Goal: Information Seeking & Learning: Find specific page/section

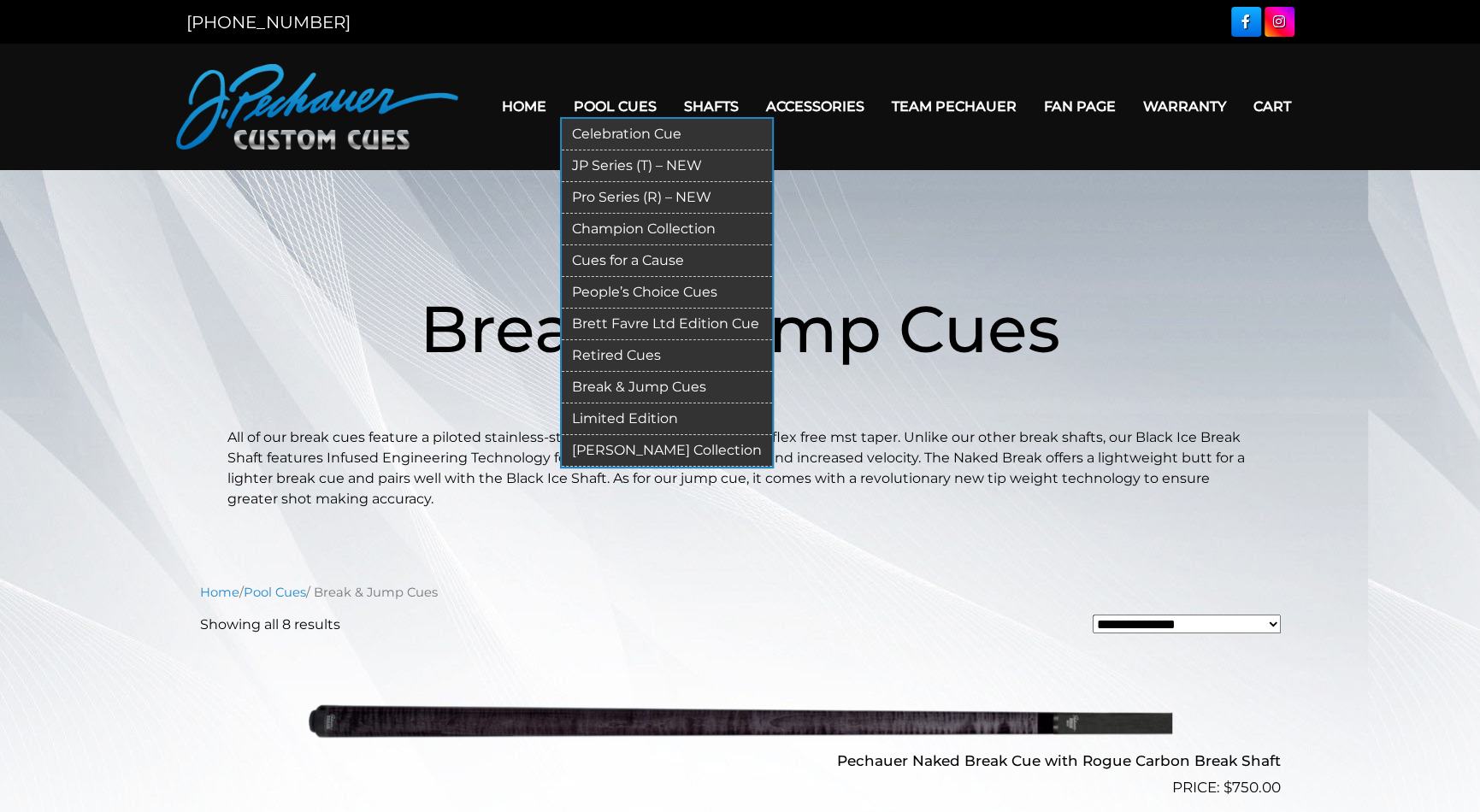
click at [609, 360] on link "Retired Cues" at bounding box center [666, 356] width 210 height 32
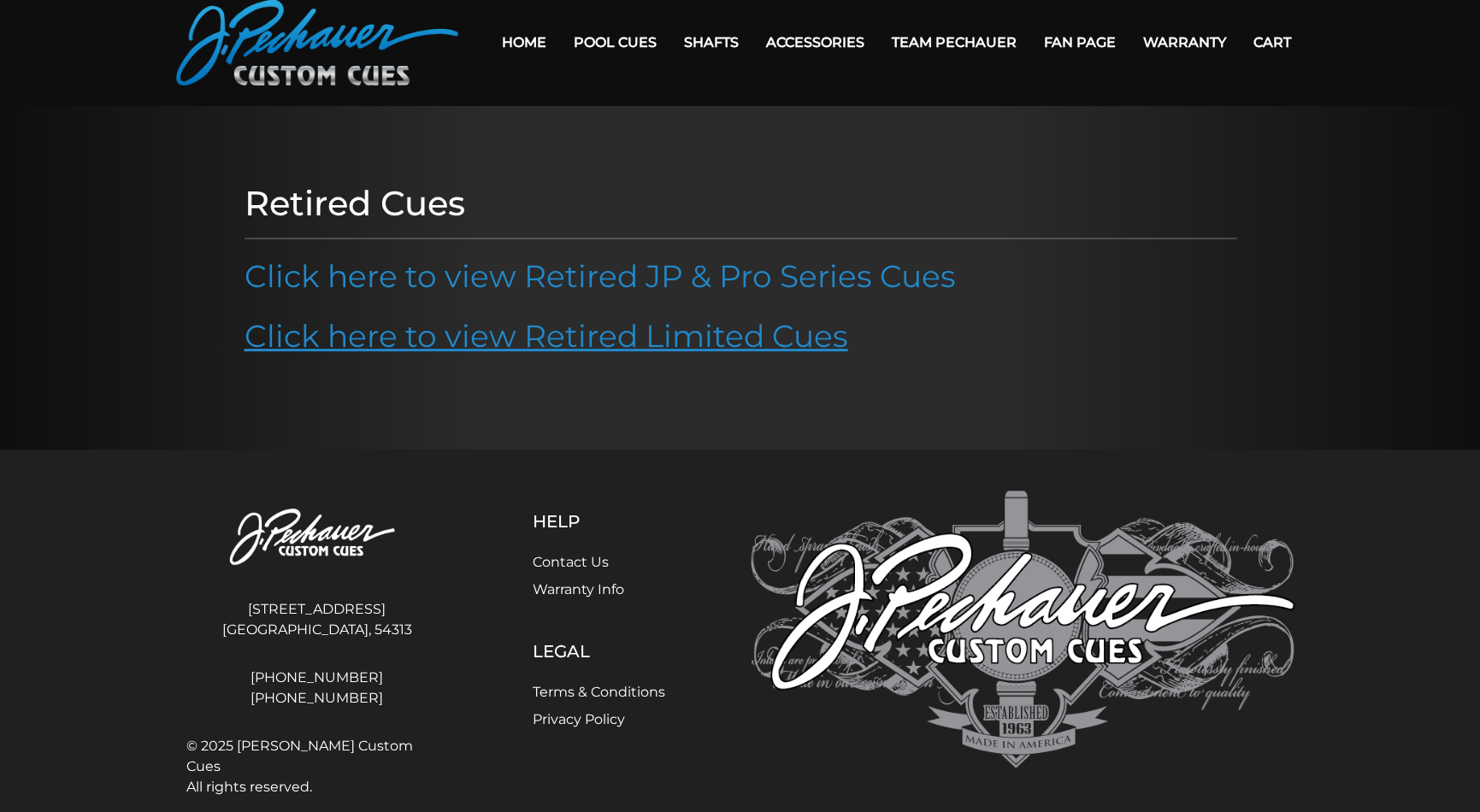
scroll to position [89, 0]
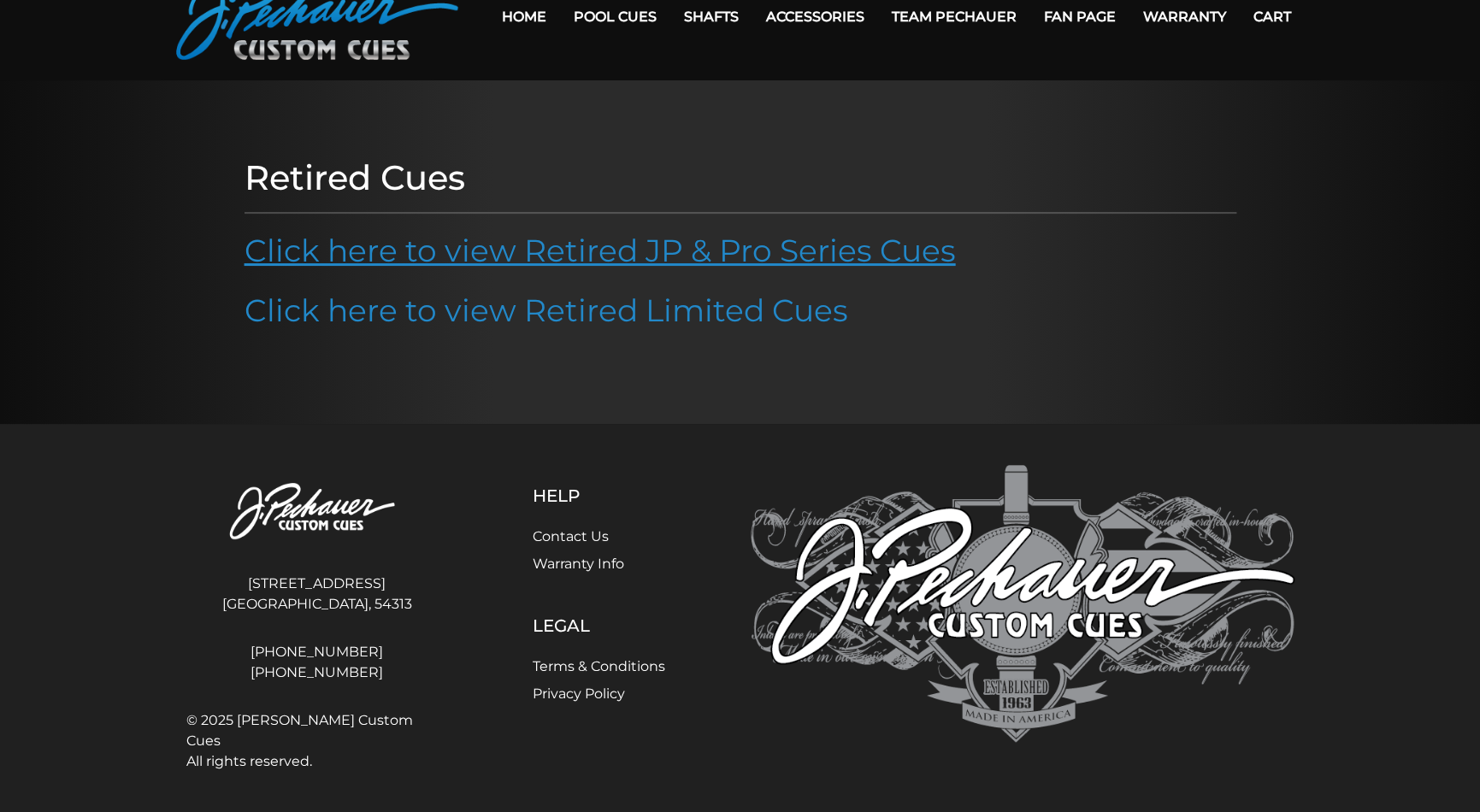
click at [627, 232] on link "Click here to view Retired JP & Pro Series Cues" at bounding box center [600, 251] width 711 height 38
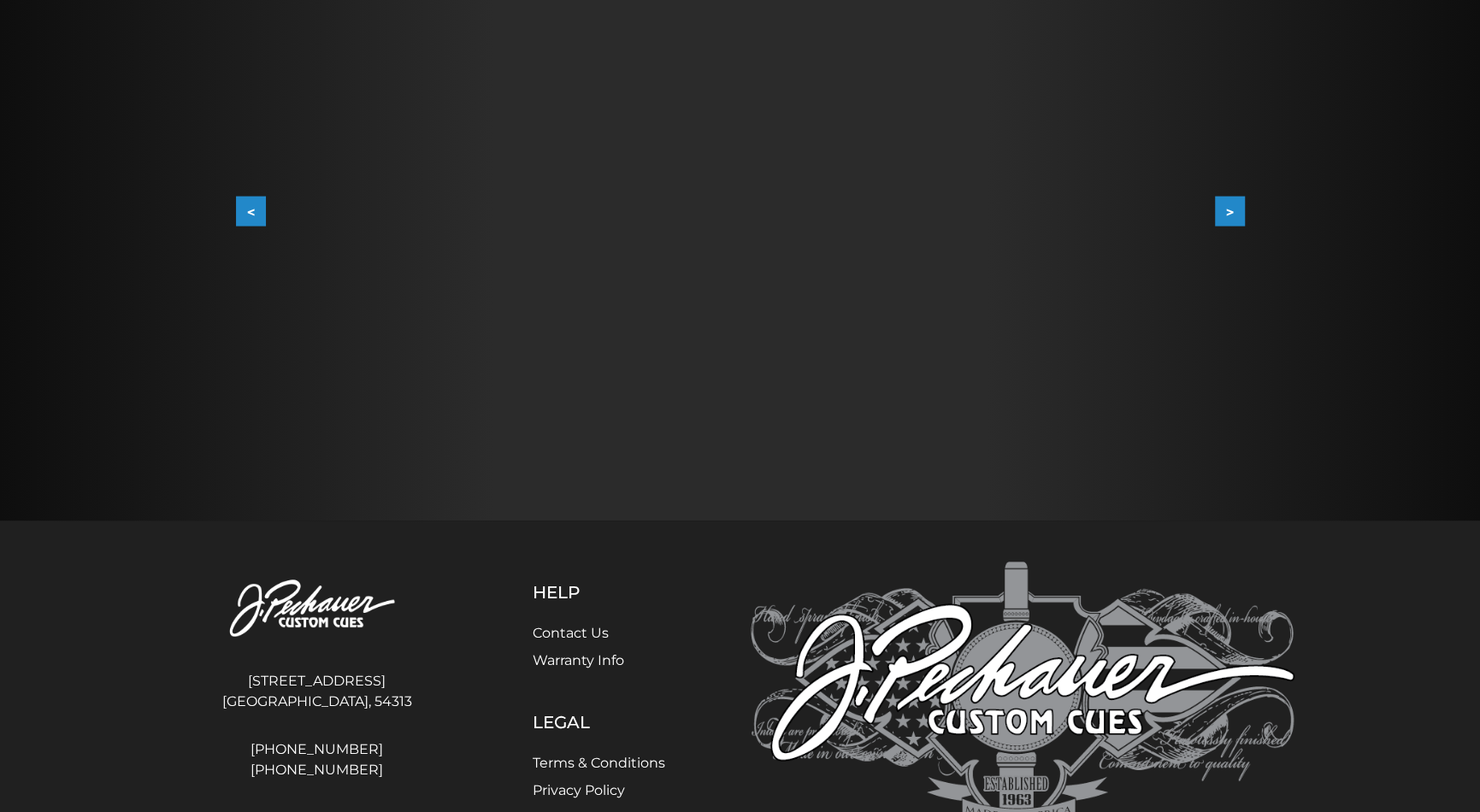
scroll to position [361, 0]
